Goal: Task Accomplishment & Management: Manage account settings

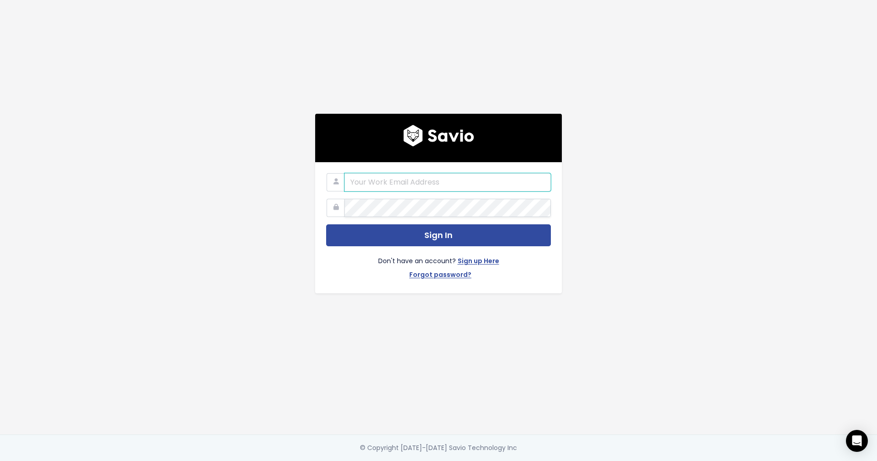
click at [427, 189] on input "email" at bounding box center [447, 182] width 206 height 18
click at [413, 181] on input "email" at bounding box center [447, 182] width 206 height 18
click at [400, 180] on input "email" at bounding box center [447, 182] width 206 height 18
click at [300, 297] on div "Sign In Don't have an account? Sign up Here Forgot password?" at bounding box center [438, 217] width 521 height 434
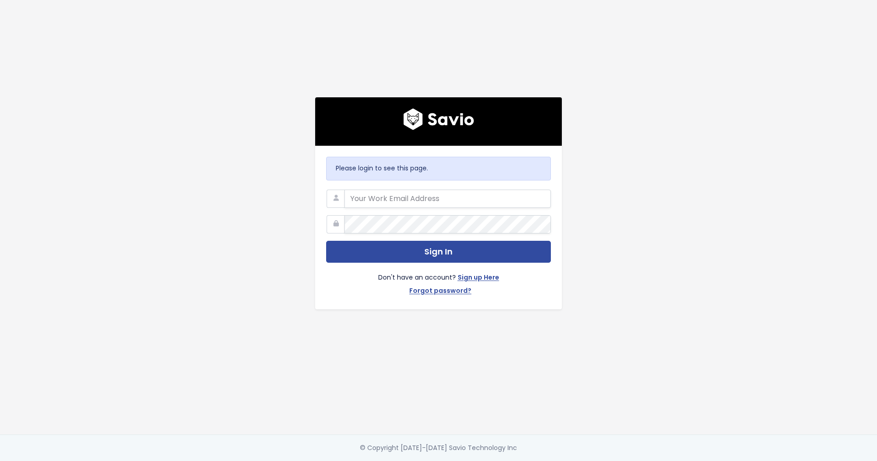
type input "[PERSON_NAME][EMAIL_ADDRESS][PERSON_NAME]"
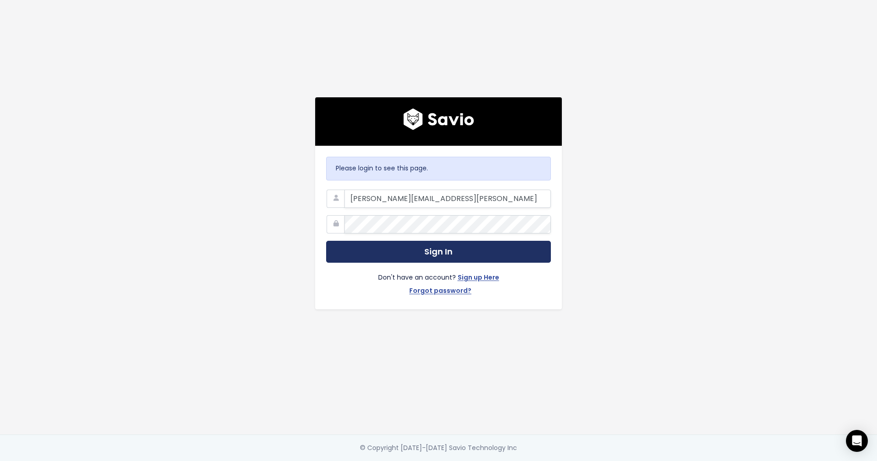
click at [411, 250] on button "Sign In" at bounding box center [438, 252] width 225 height 22
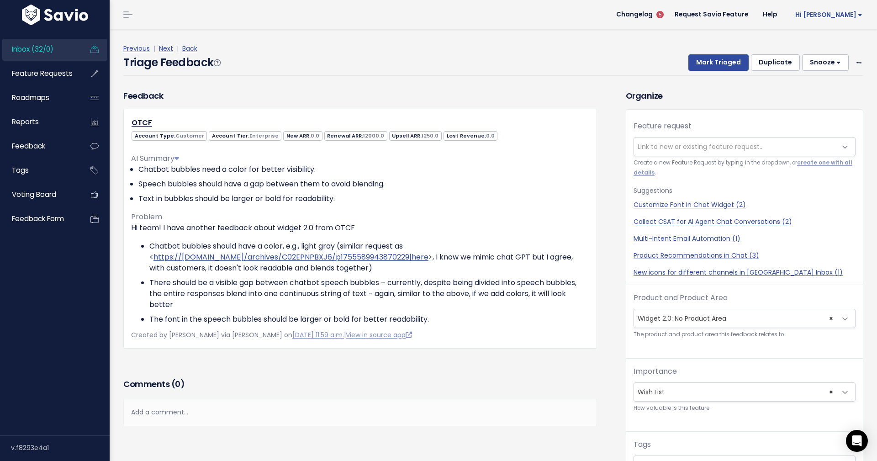
click at [838, 13] on span "Hi [PERSON_NAME]" at bounding box center [828, 14] width 67 height 7
click at [830, 90] on link "Manage Users" at bounding box center [832, 95] width 67 height 18
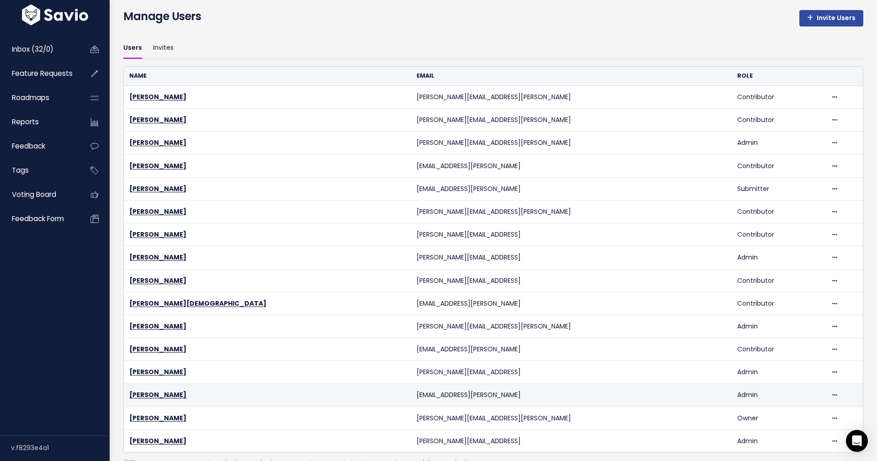
scroll to position [78, 0]
